Goal: Find contact information: Find contact information

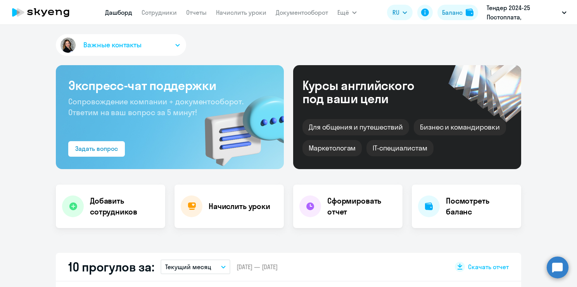
select select "30"
click at [145, 47] on button "Важные контакты" at bounding box center [121, 45] width 130 height 22
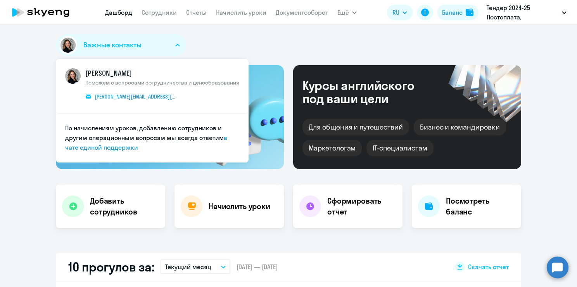
click at [245, 44] on div "Важные контакты [PERSON_NAME] Поможем с вопросами сотрудничества и ценообразова…" at bounding box center [289, 46] width 466 height 25
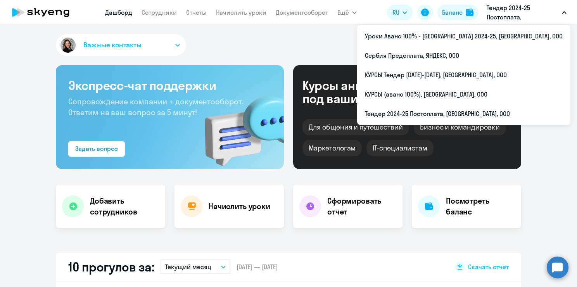
click at [522, 17] on p "Тендер 2024-25 Постоплата, [GEOGRAPHIC_DATA], ООО" at bounding box center [523, 12] width 72 height 19
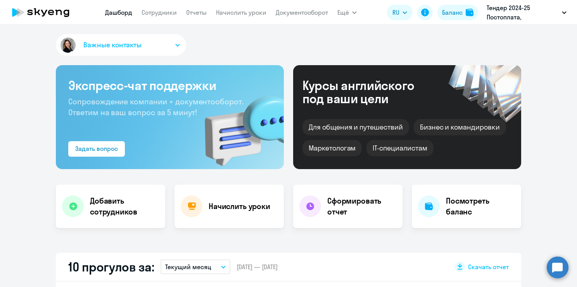
click at [510, 9] on p "Тендер 2024-25 Постоплата, [GEOGRAPHIC_DATA], ООО" at bounding box center [523, 12] width 72 height 19
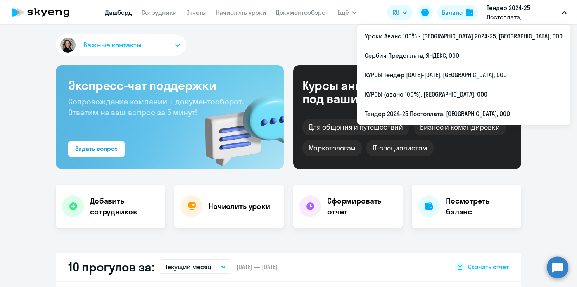
click at [540, 20] on p "Тендер 2024-25 Постоплата, [GEOGRAPHIC_DATA], ООО" at bounding box center [523, 12] width 72 height 19
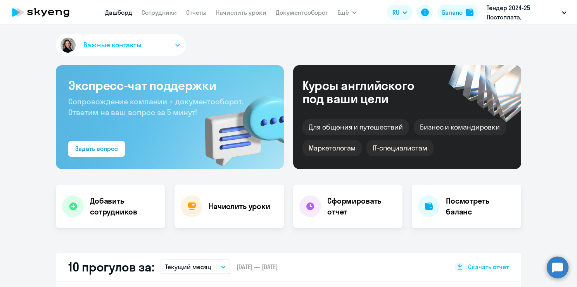
click at [518, 11] on p "Тендер 2024-25 Постоплата, [GEOGRAPHIC_DATA], ООО" at bounding box center [523, 12] width 72 height 19
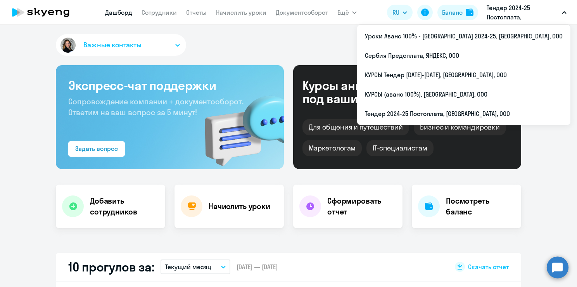
click at [503, 4] on p "Тендер 2024-25 Постоплата, [GEOGRAPHIC_DATA], ООО" at bounding box center [523, 12] width 72 height 19
